Goal: Information Seeking & Learning: Learn about a topic

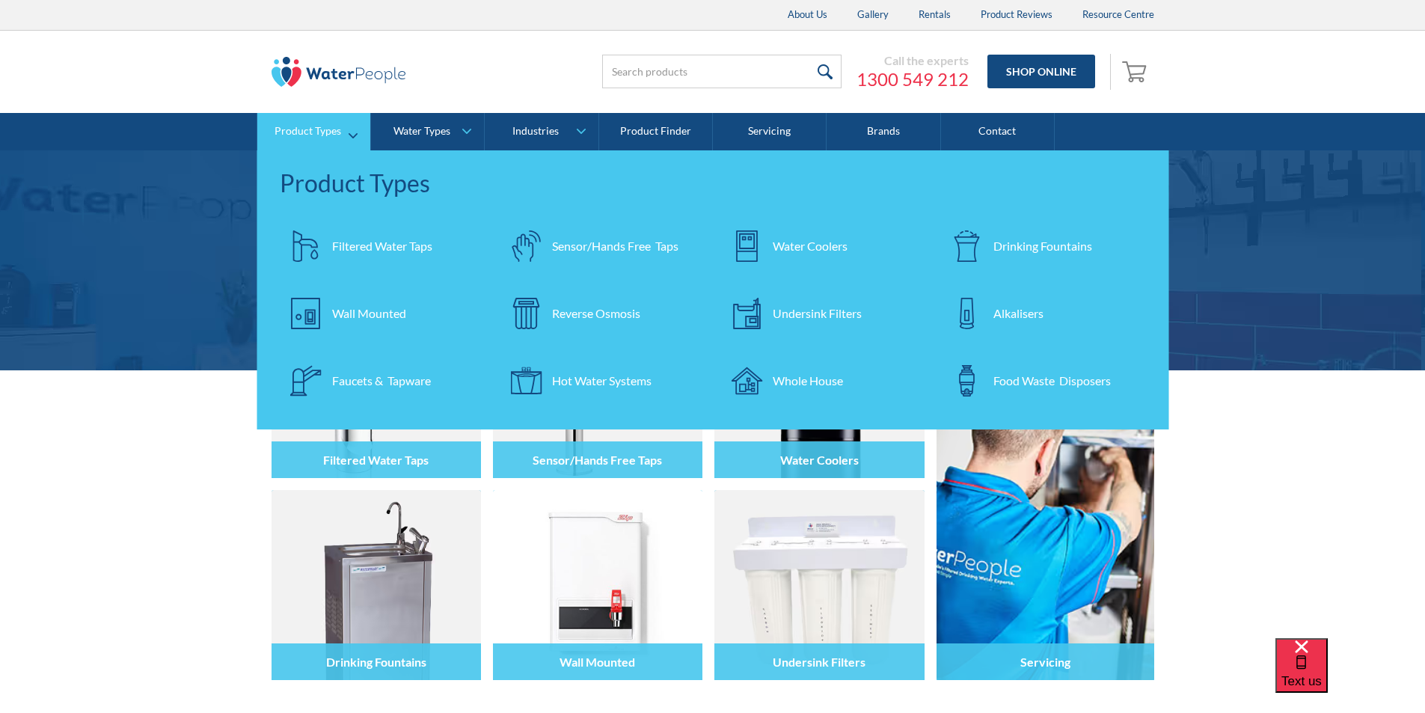
click at [580, 316] on div "Reverse Osmosis" at bounding box center [596, 313] width 88 height 18
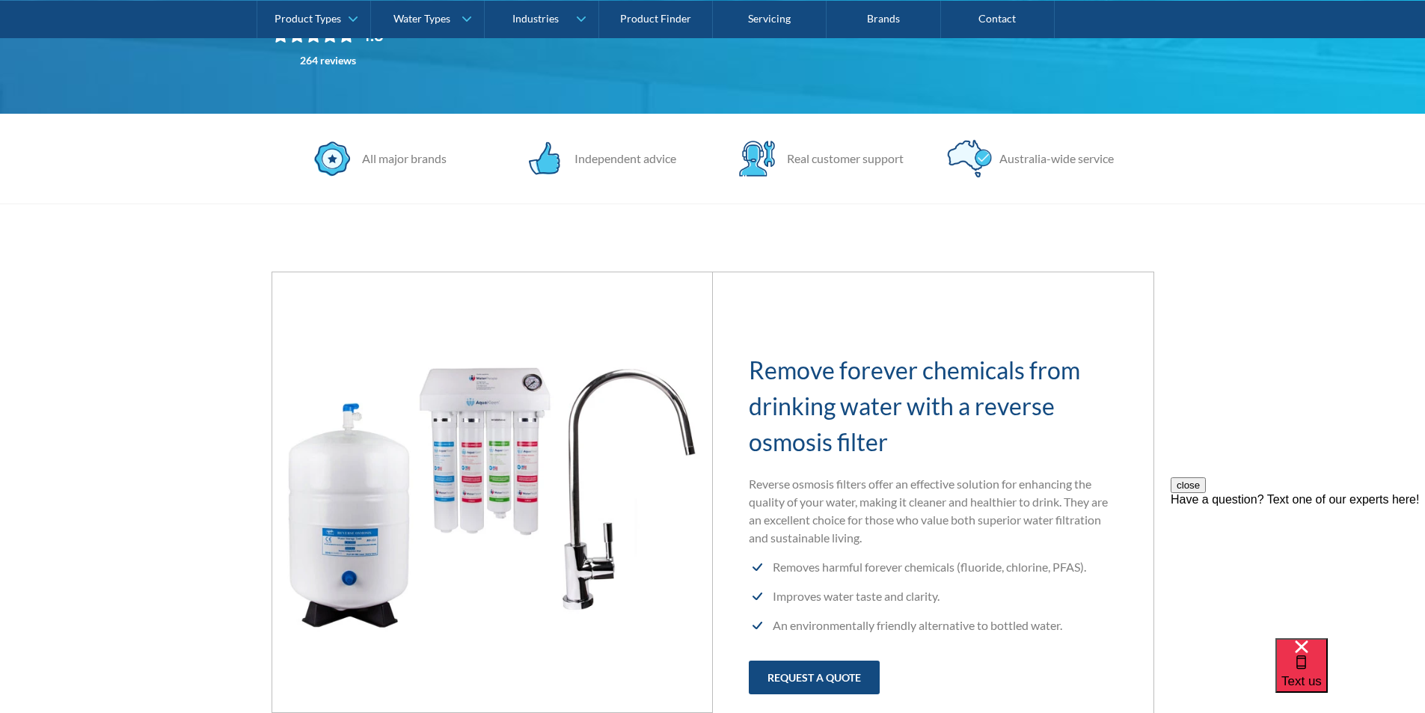
scroll to position [449, 0]
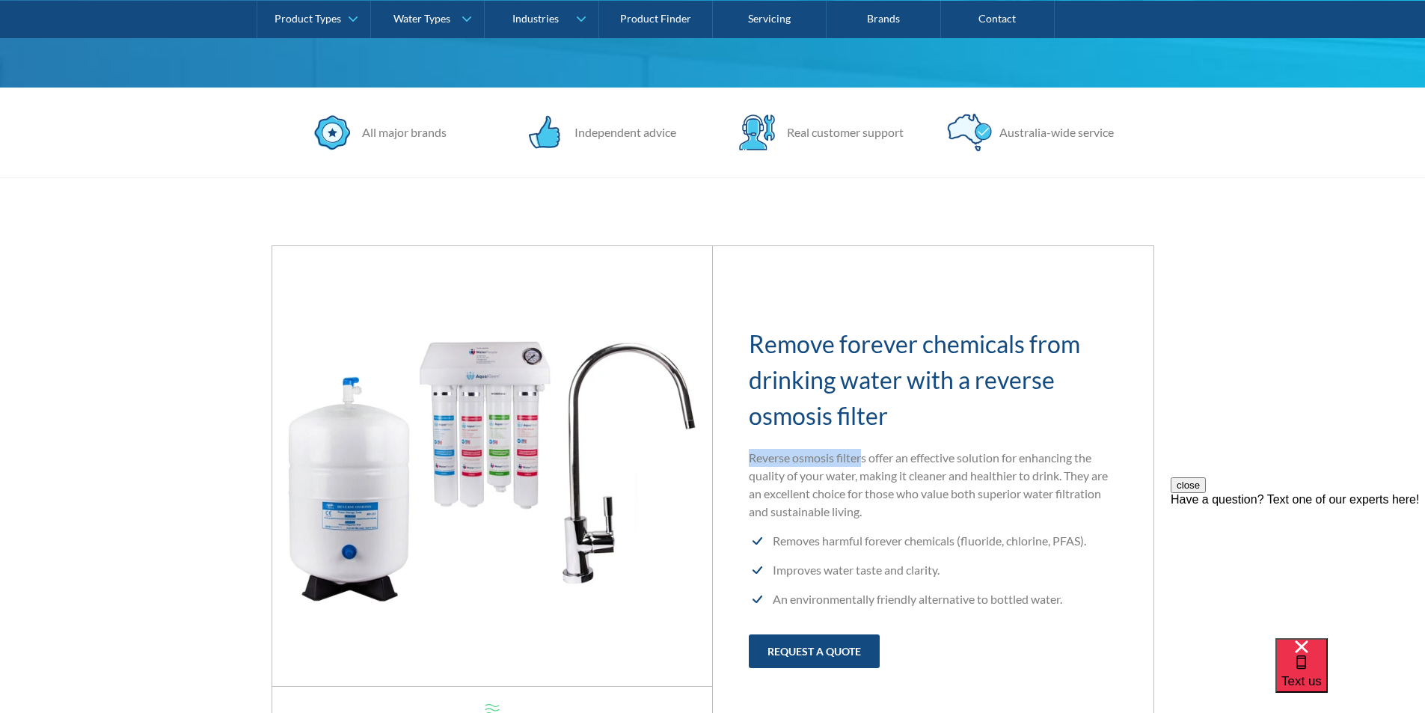
drag, startPoint x: 746, startPoint y: 458, endPoint x: 858, endPoint y: 464, distance: 112.4
click at [863, 464] on div "Remove forever chemicals from drinking water with a reverse osmosis filter Reve…" at bounding box center [933, 489] width 441 height 429
copy p "Reverse osmosis filter"
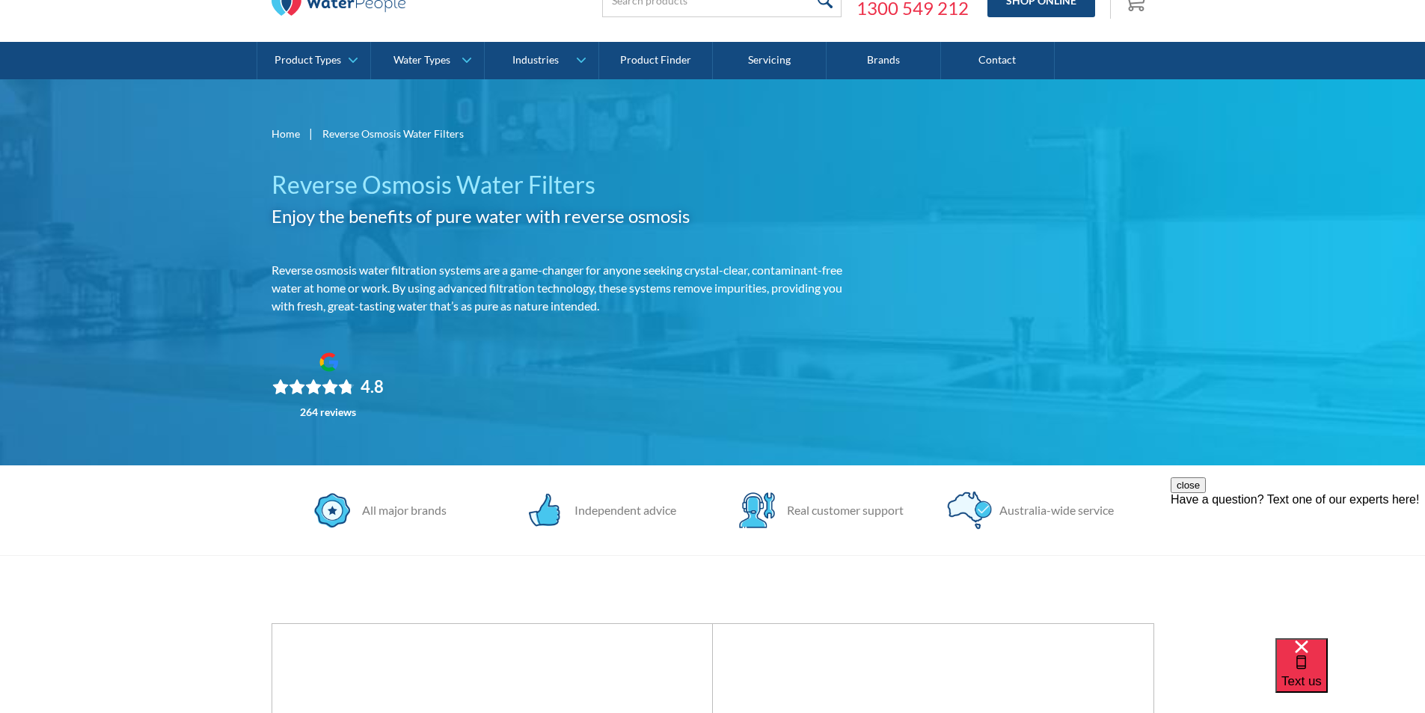
scroll to position [0, 0]
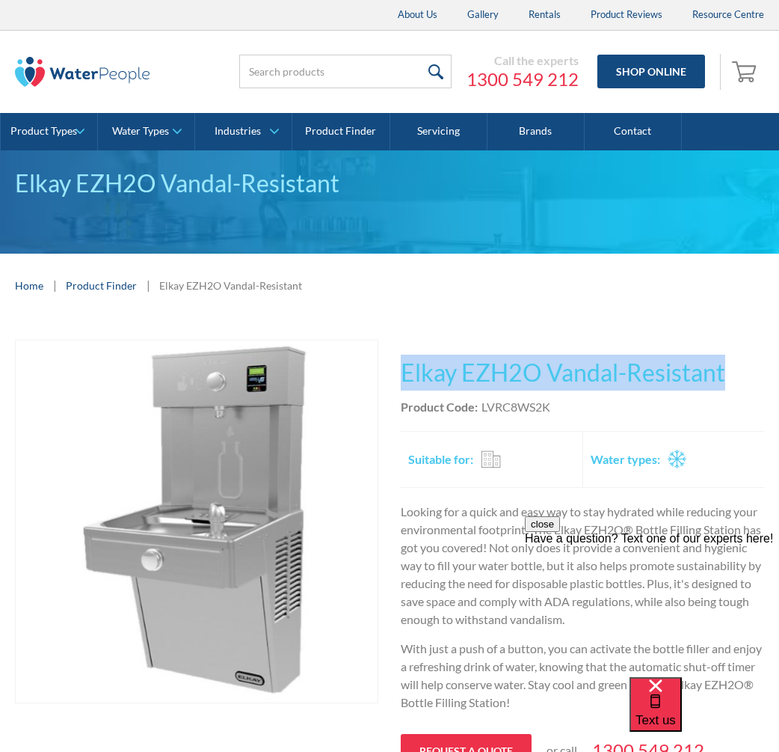
drag, startPoint x: 737, startPoint y: 369, endPoint x: 400, endPoint y: 377, distance: 336.7
click at [400, 377] on div "Play video Fits Most Brands Best Seller No items found. This tap design is incl…" at bounding box center [389, 587] width 749 height 494
copy h1 "Elkay EZH2O Vandal-Resistant"
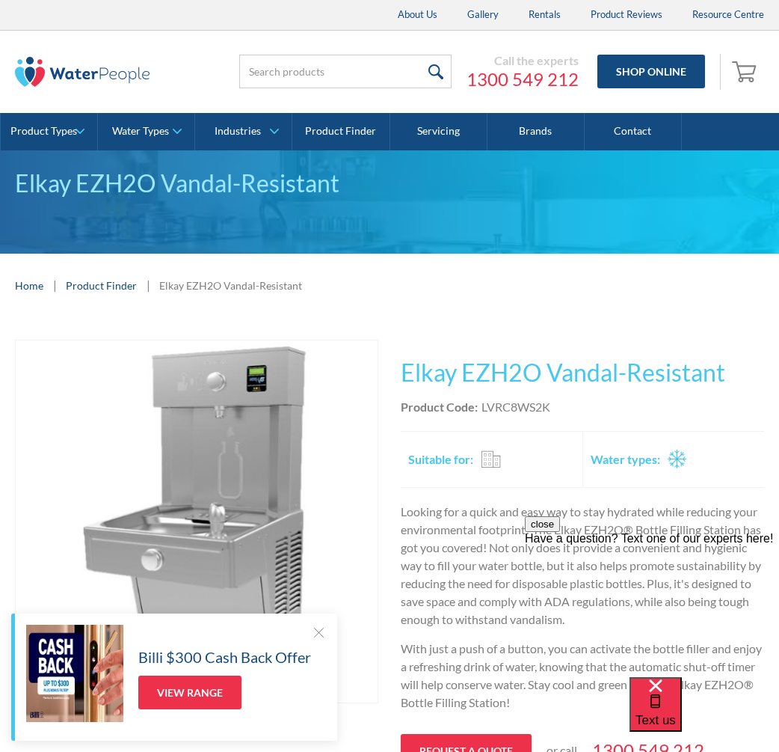
click at [560, 405] on div "Product Code: LVRC8WS2K" at bounding box center [582, 407] width 363 height 18
drag, startPoint x: 558, startPoint y: 403, endPoint x: 479, endPoint y: 405, distance: 78.6
click at [479, 405] on div "Product Code: LVRC8WS2K" at bounding box center [582, 407] width 363 height 18
copy div "LVRC8WS2K"
